Goal: Task Accomplishment & Management: Complete application form

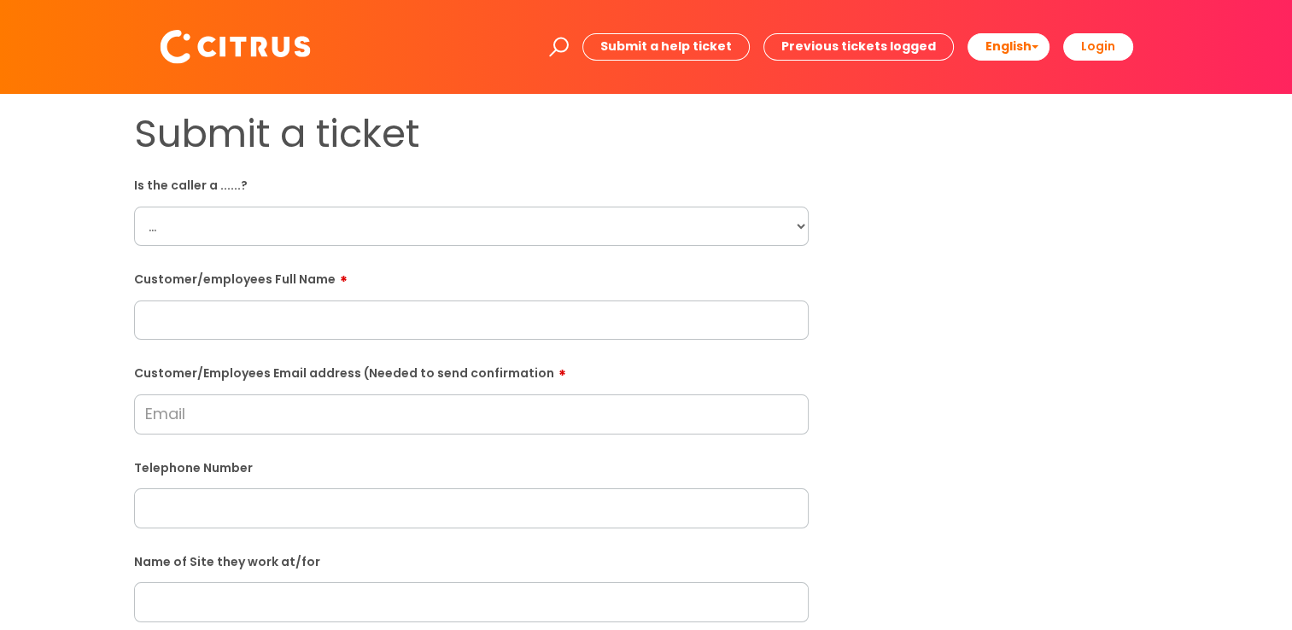
click at [691, 219] on select "... Citrus Customer Citrus Employee [DEMOGRAPHIC_DATA] Supplier" at bounding box center [471, 226] width 675 height 39
select select "Citrus Employee"
click at [134, 207] on select "... Citrus Customer Citrus Employee [DEMOGRAPHIC_DATA] Supplier" at bounding box center [471, 226] width 675 height 39
click at [301, 322] on input "text" at bounding box center [471, 320] width 675 height 39
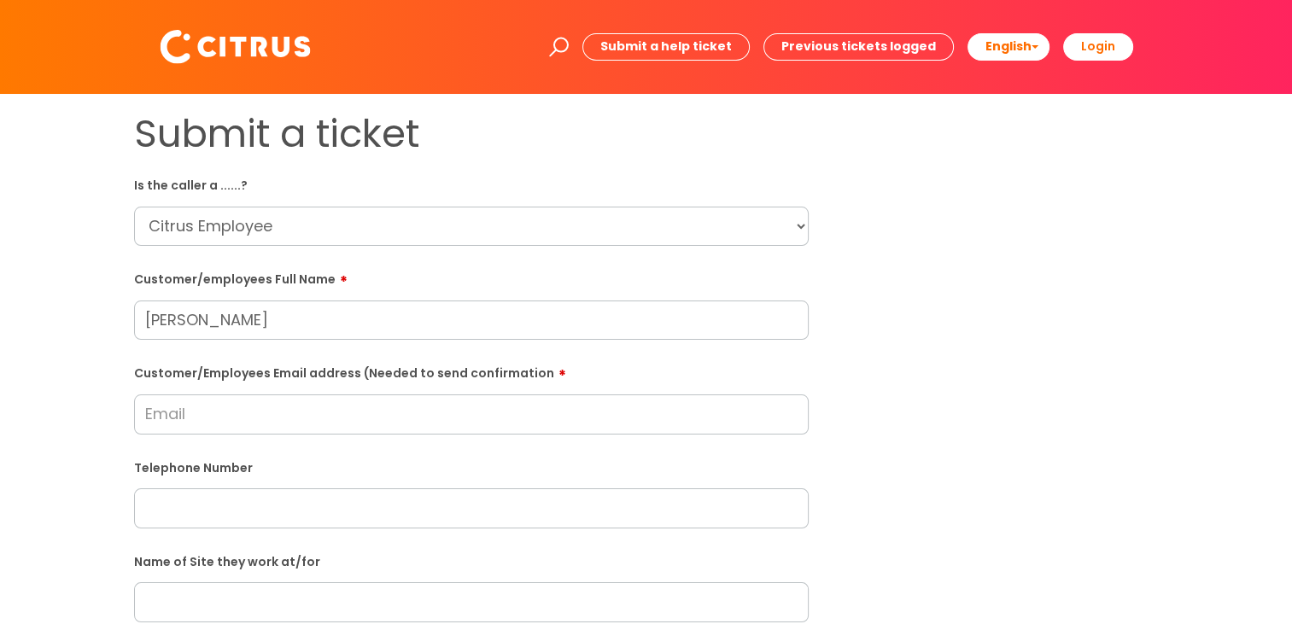
type input "[PERSON_NAME]"
click at [200, 423] on input "Customer/Employees Email address (Needed to send confirmation" at bounding box center [471, 414] width 675 height 39
type input "K"
type input "C"
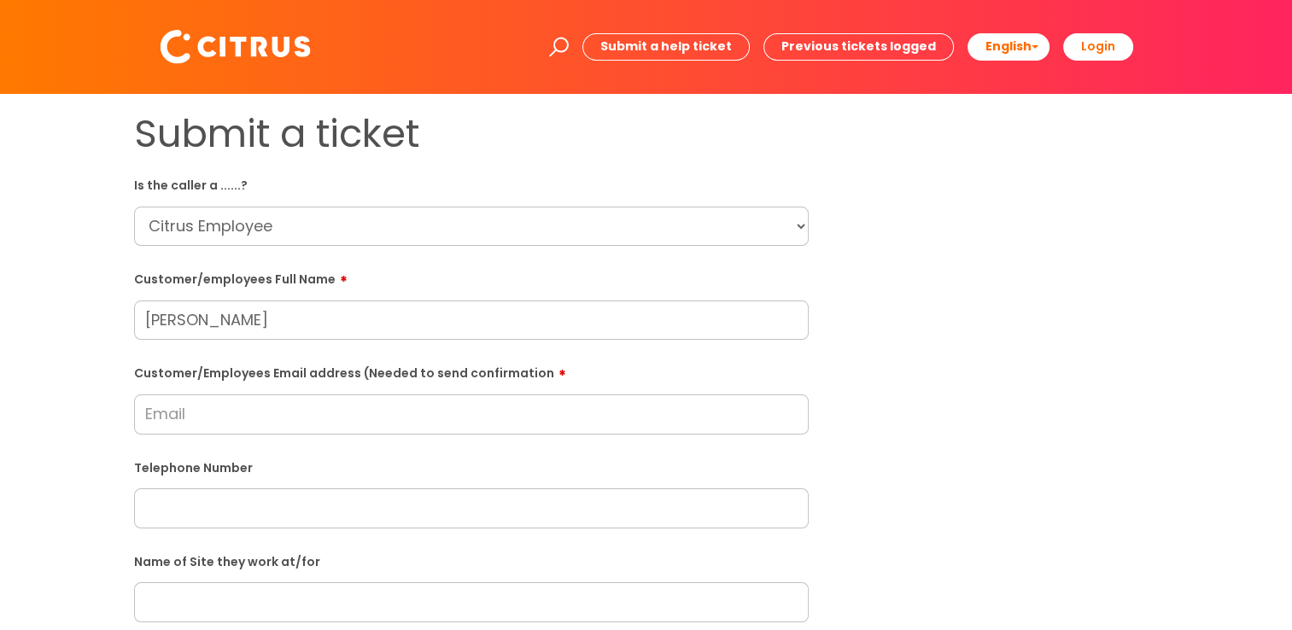
click at [379, 475] on label "Telephone Number" at bounding box center [471, 467] width 675 height 18
click at [250, 401] on input "Customer/Employees Email address (Needed to send confirmation" at bounding box center [471, 414] width 675 height 39
click at [263, 522] on input "text" at bounding box center [471, 508] width 675 height 39
click at [629, 542] on form "Is the caller a ......? ... Citrus Customer Citrus Employee Contractor Supplier…" at bounding box center [471, 619] width 675 height 896
click at [253, 504] on input "text" at bounding box center [471, 508] width 675 height 39
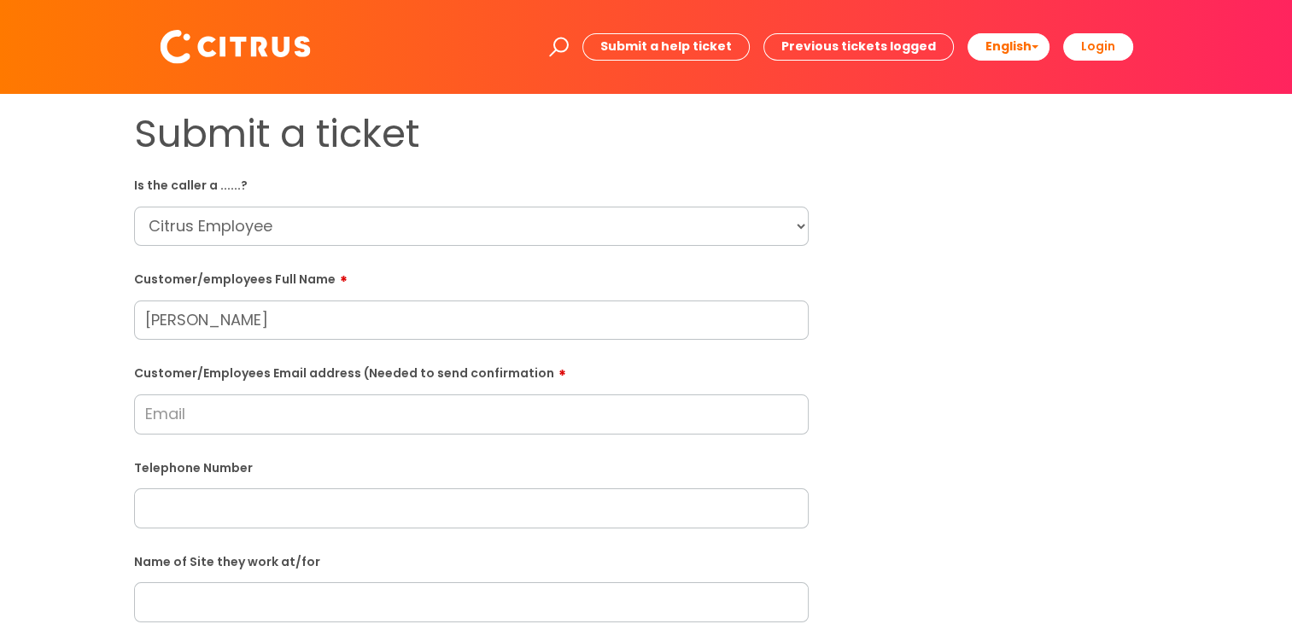
paste input "07717253544"
type input "07717253544"
click at [231, 424] on input "Customer/Employees Email address (Needed to send confirmation" at bounding box center [471, 414] width 675 height 39
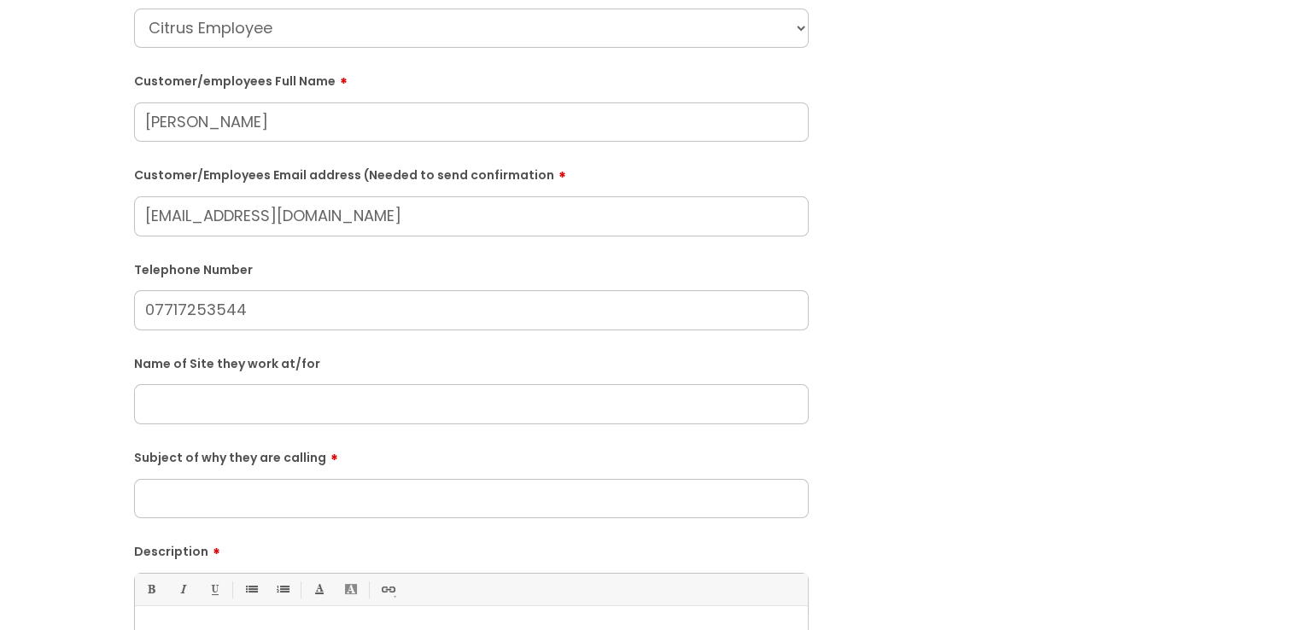
type input "Coxykatiemaryharding1971@gmail.com"
click at [262, 415] on input "text" at bounding box center [471, 405] width 675 height 39
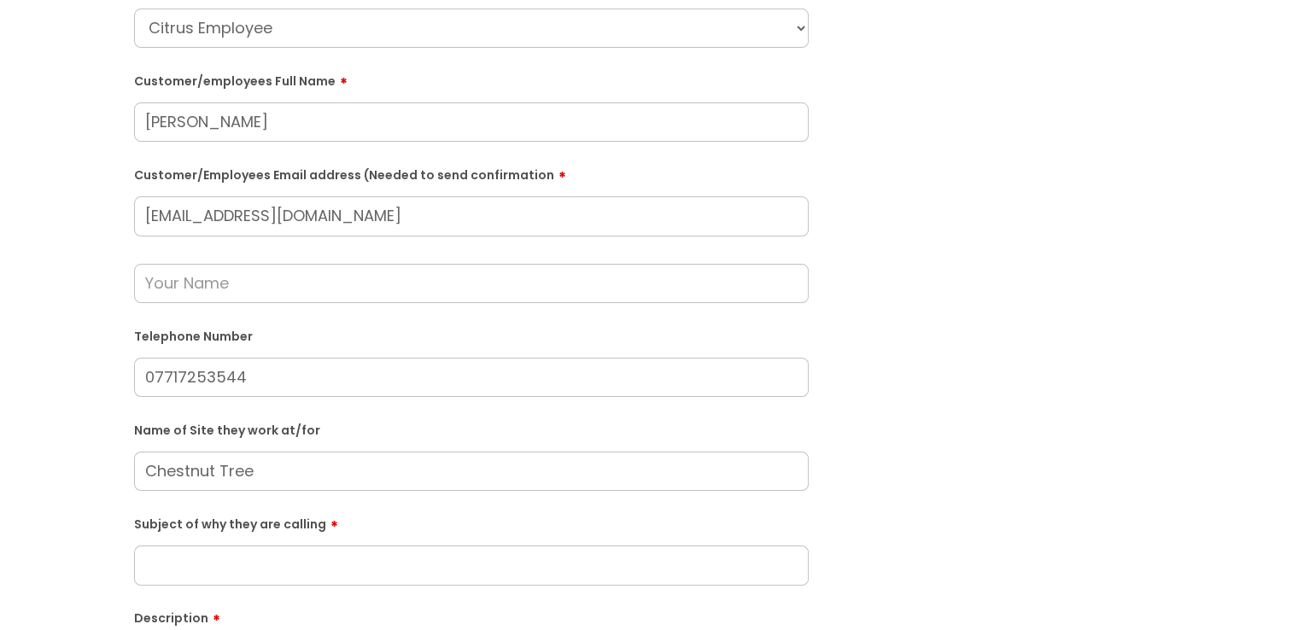
type input "Chestnut Tree"
click at [710, 377] on input "07717253544" at bounding box center [471, 377] width 675 height 39
drag, startPoint x: 305, startPoint y: 133, endPoint x: 126, endPoint y: 147, distance: 179.9
click at [126, 147] on div "Submit a ticket Is the caller a ......? ... Citrus Customer Citrus Employee Con…" at bounding box center [471, 438] width 700 height 1050
click at [258, 285] on input "text" at bounding box center [471, 283] width 675 height 39
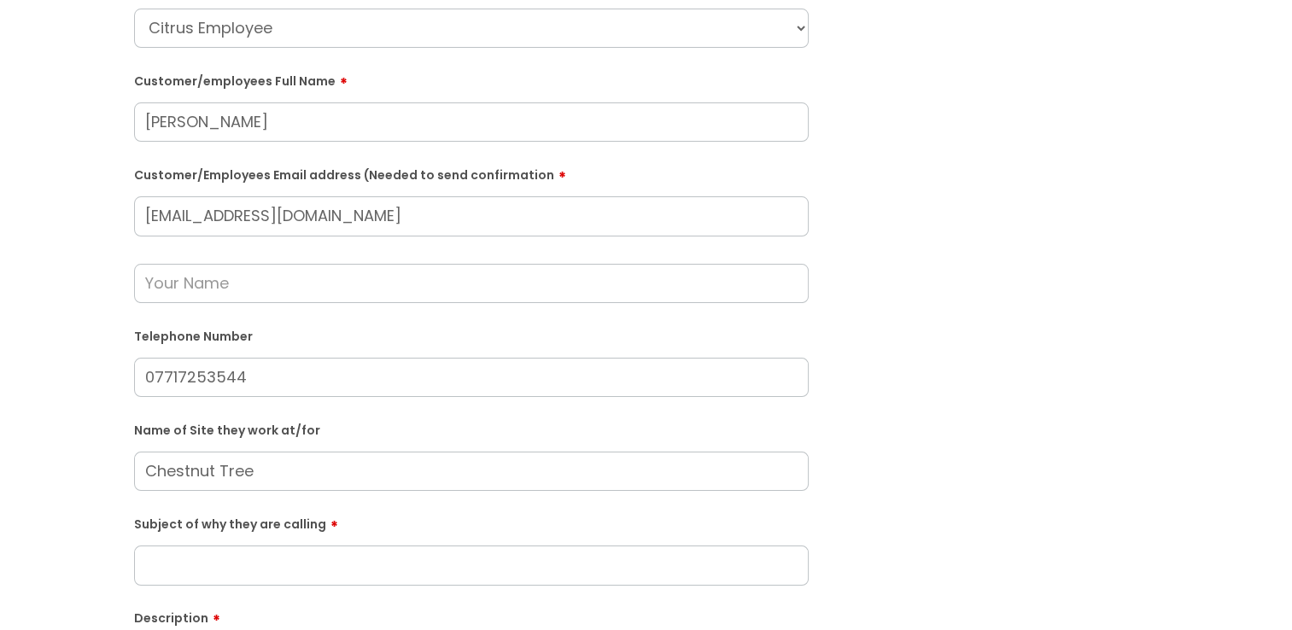
paste input "Katie Harding"
type input "Katie Harding"
click at [1209, 343] on div "Submit a ticket Is the caller a ......? ... Citrus Customer Citrus Employee Con…" at bounding box center [646, 438] width 1258 height 1050
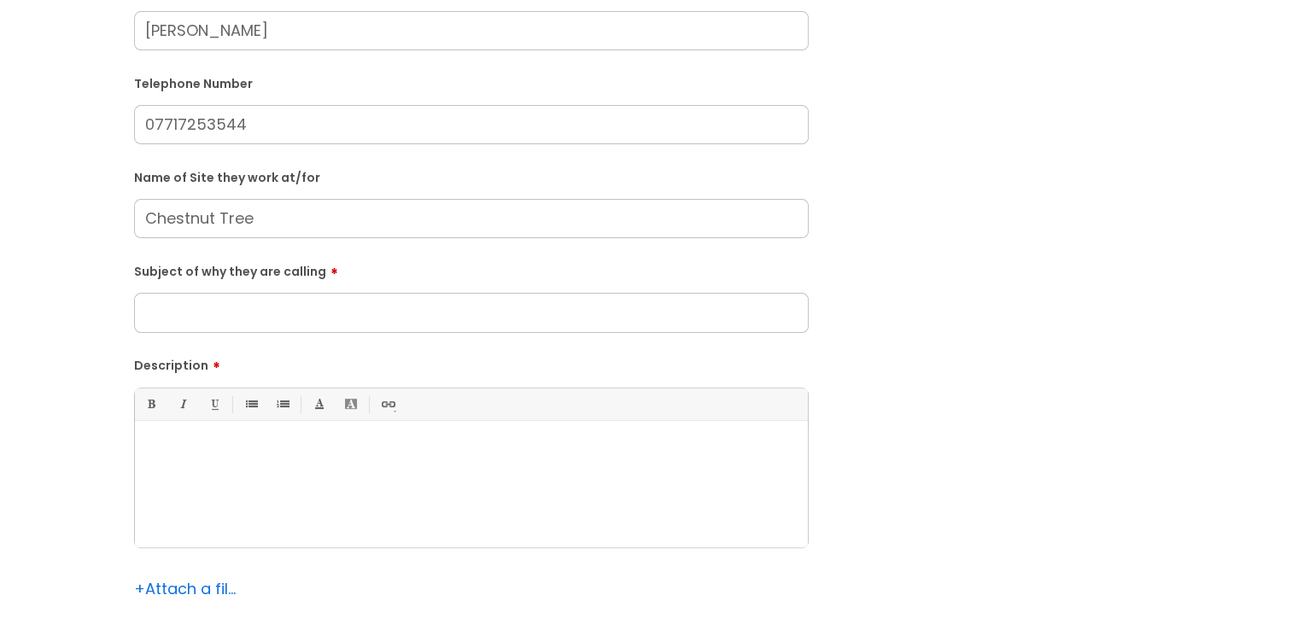
scroll to position [454, 0]
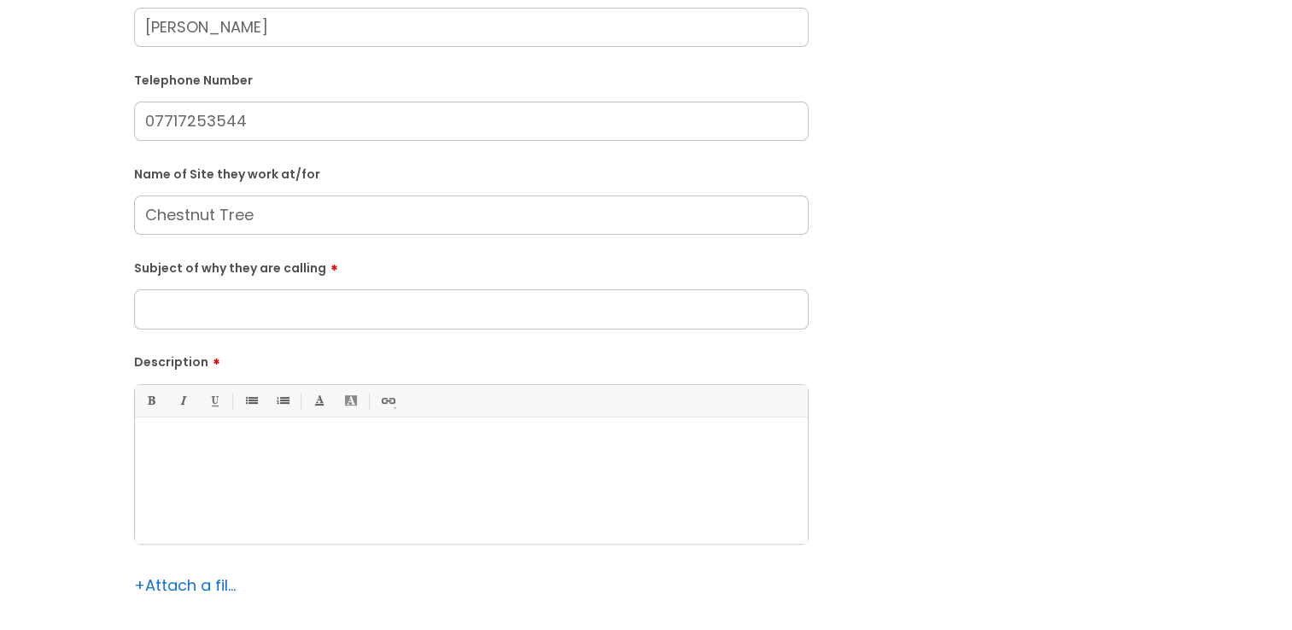
click at [295, 319] on input "Subject of why they are calling" at bounding box center [471, 309] width 675 height 39
type input "N"
type input "Replacement Hoover Brush"
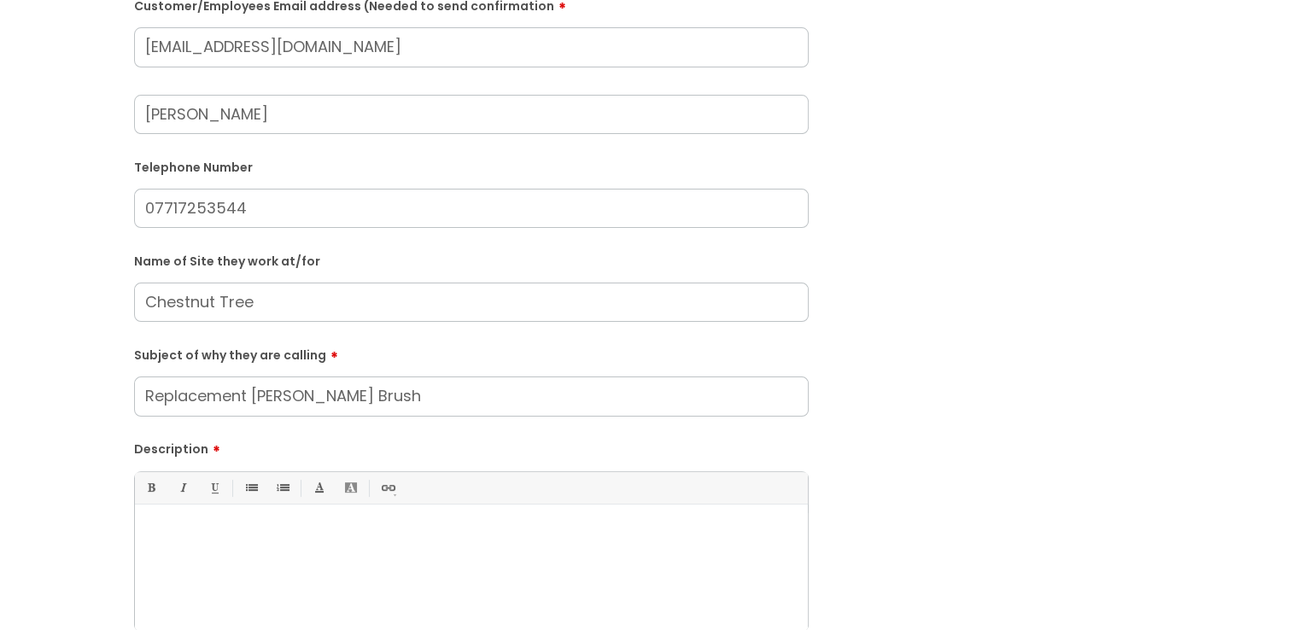
scroll to position [198, 0]
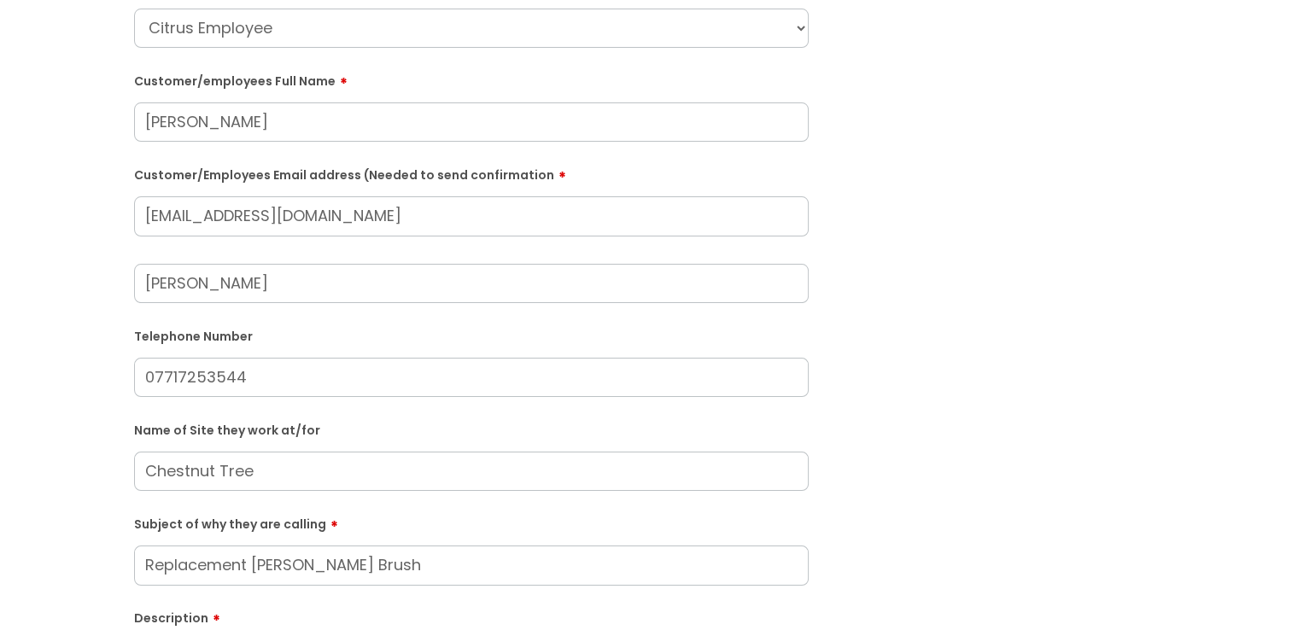
drag, startPoint x: 273, startPoint y: 446, endPoint x: 868, endPoint y: 467, distance: 594.8
click at [868, 467] on div "Submit a ticket Is the caller a ......? ... Citrus Customer Citrus Employee Con…" at bounding box center [646, 438] width 1050 height 1050
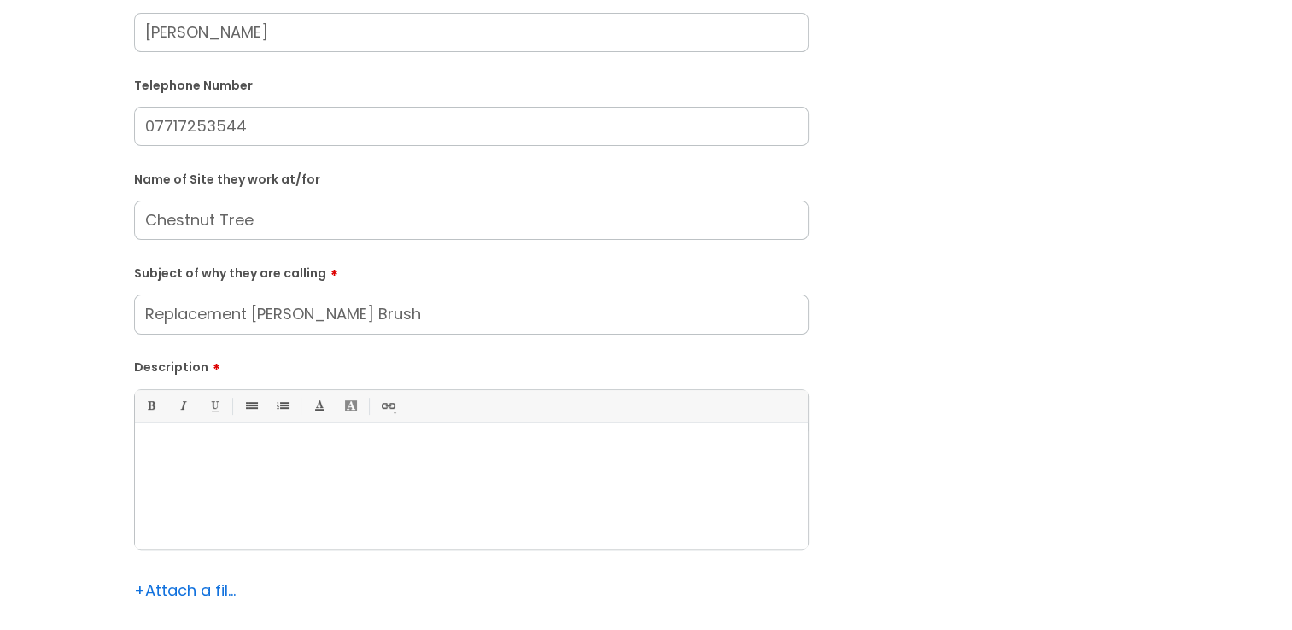
scroll to position [565, 0]
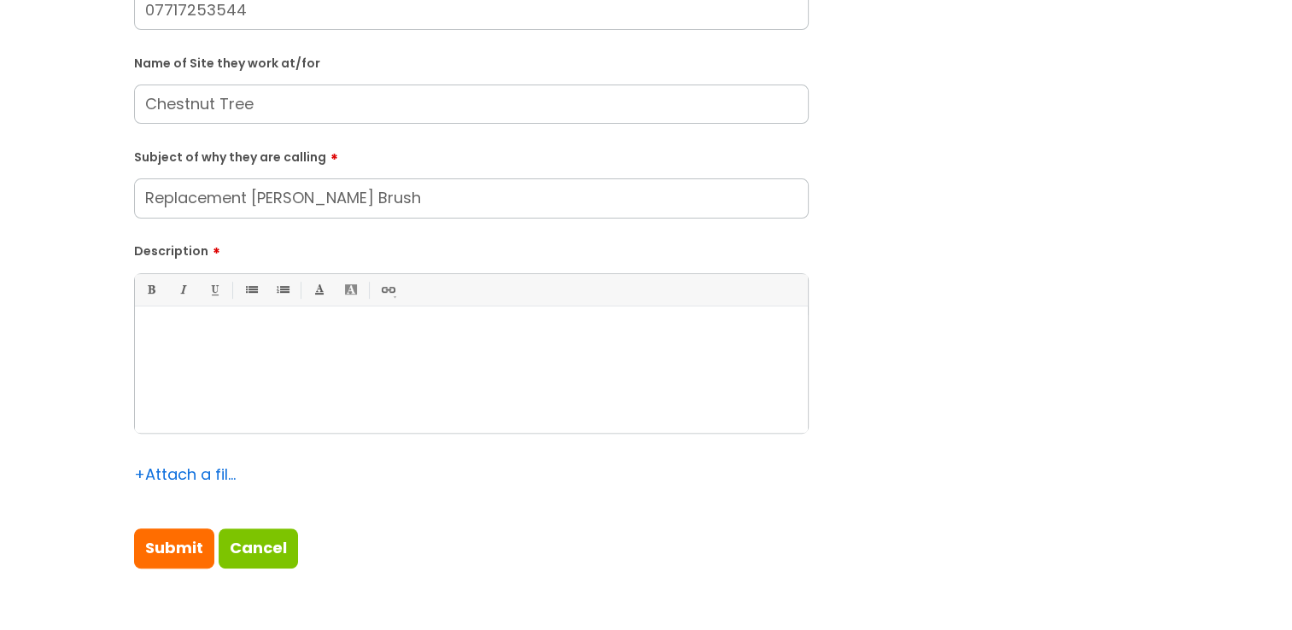
click at [408, 325] on div at bounding box center [471, 374] width 673 height 118
click at [516, 339] on p "She advised she has returned from Holiday and the brush attactchment fo" at bounding box center [471, 335] width 647 height 15
click at [658, 319] on div "She advised she has returned from Holiday and the brush attachment fo" at bounding box center [471, 374] width 673 height 118
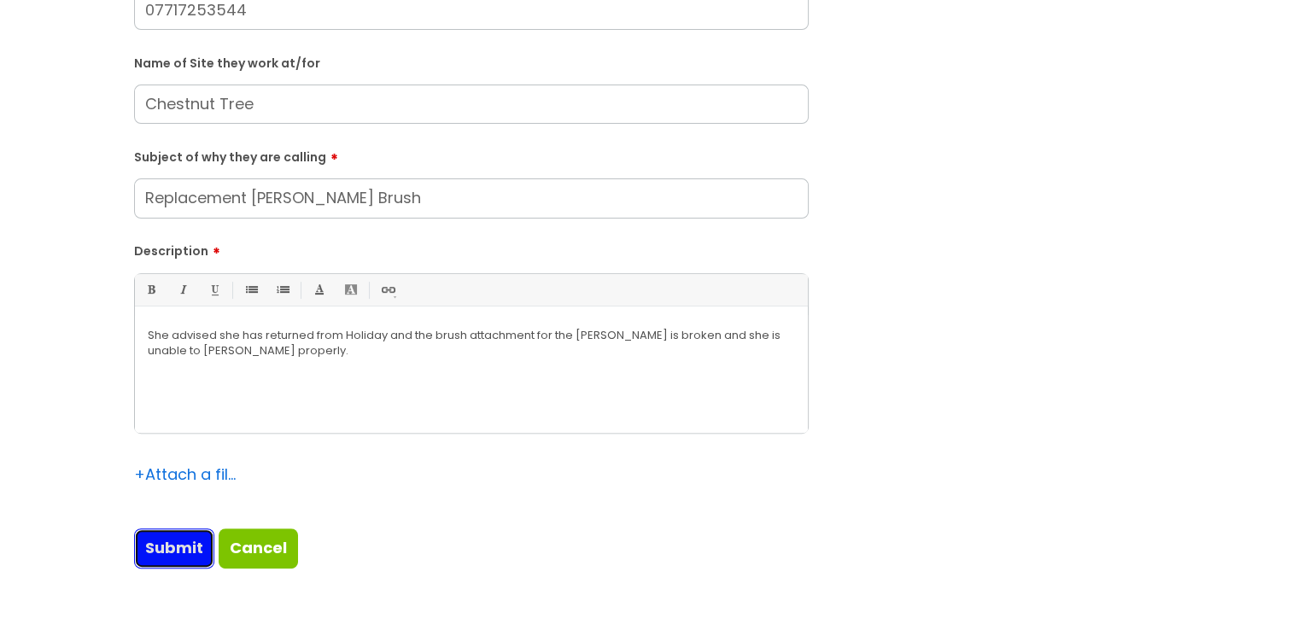
click at [172, 541] on input "Submit" at bounding box center [174, 548] width 80 height 39
type input "Please Wait..."
